Goal: Navigation & Orientation: Find specific page/section

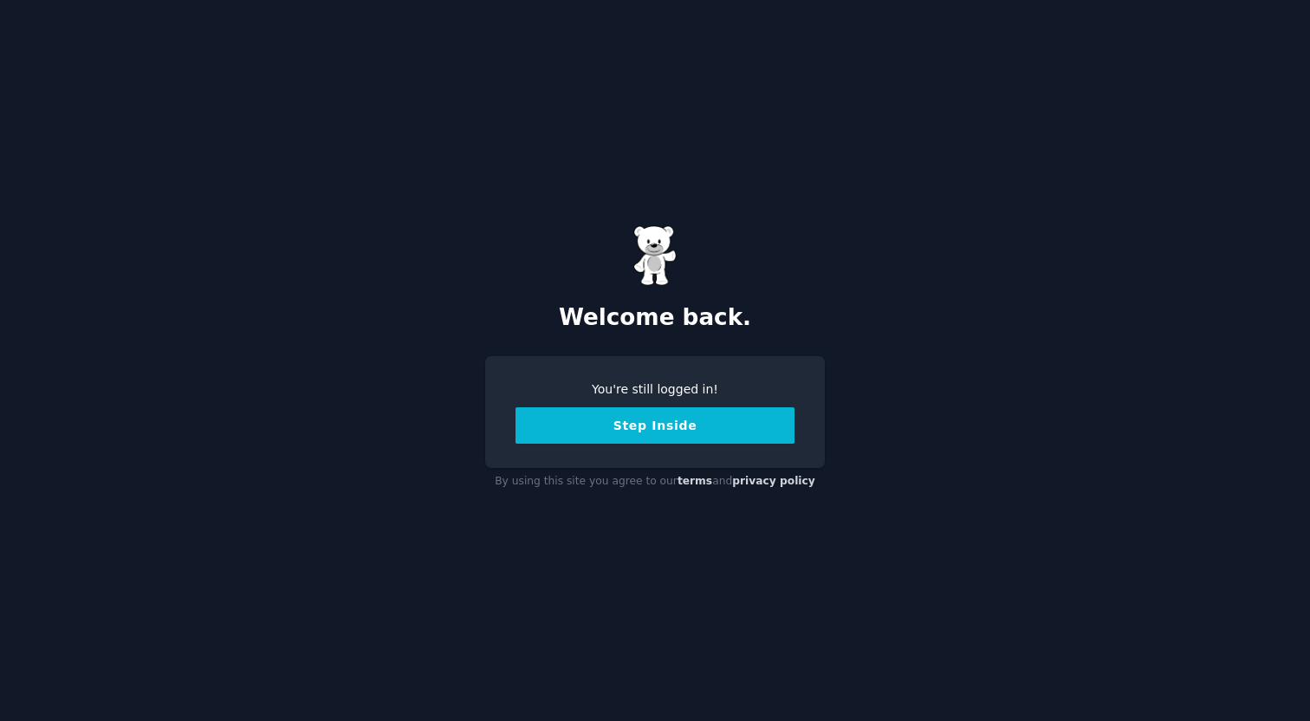
click at [608, 424] on button "Step Inside" at bounding box center [654, 425] width 279 height 36
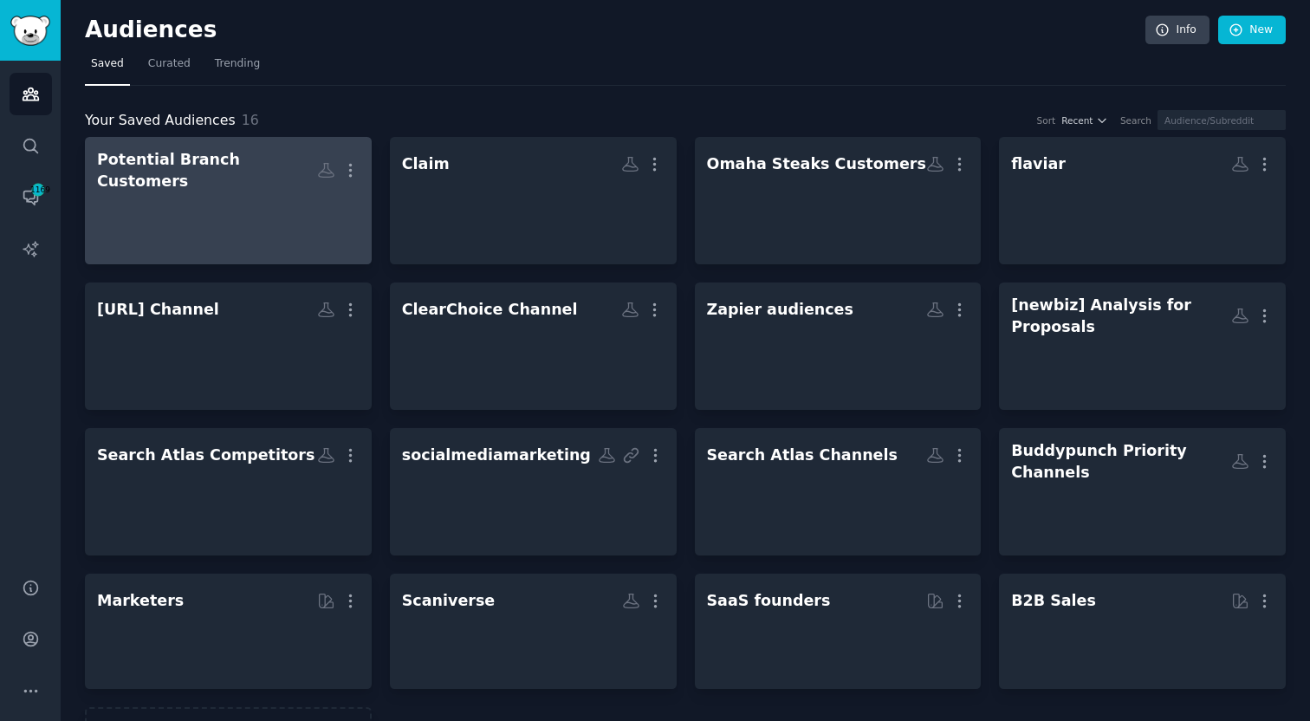
click at [283, 202] on div at bounding box center [228, 221] width 262 height 61
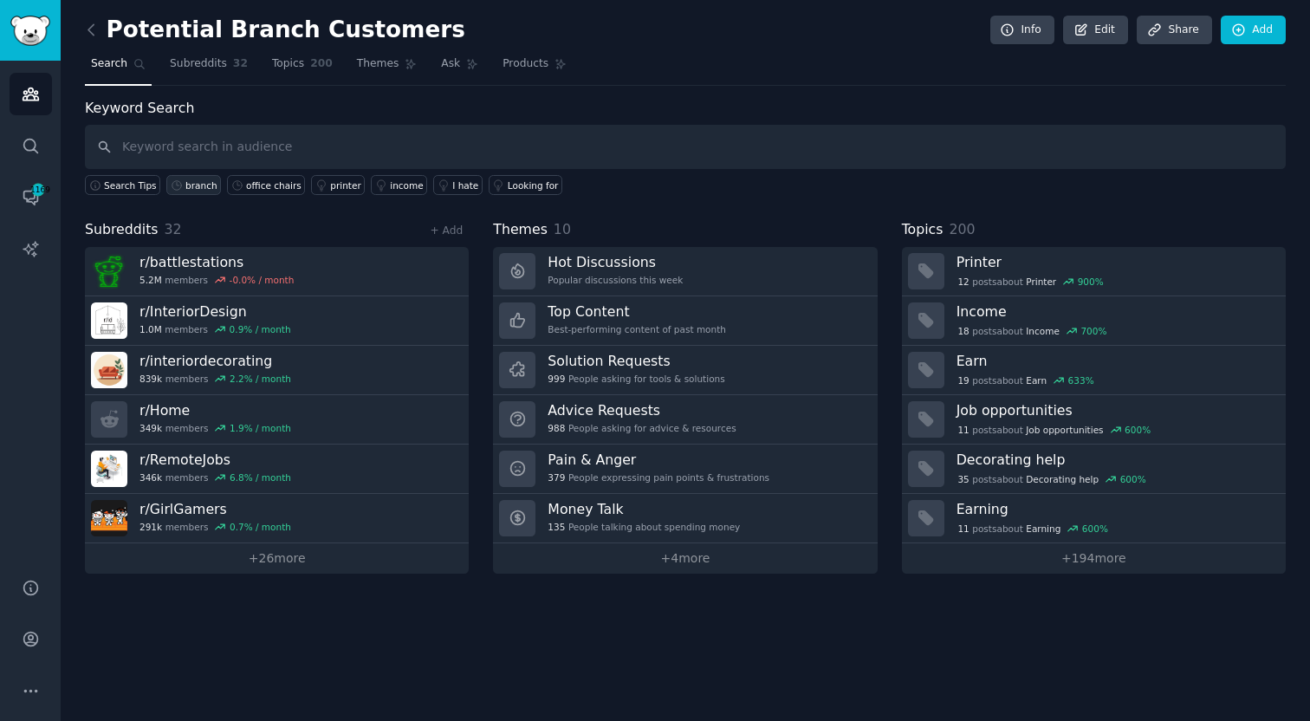
click at [190, 180] on div "branch" at bounding box center [201, 185] width 32 height 12
